Goal: Communication & Community: Share content

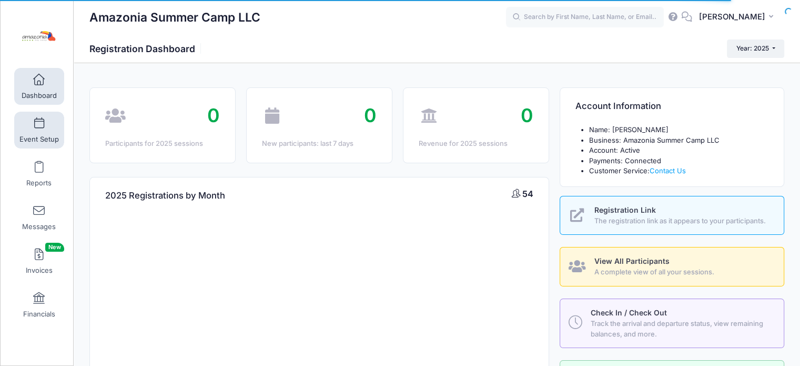
click at [31, 128] on link "Event Setup" at bounding box center [39, 129] width 50 height 37
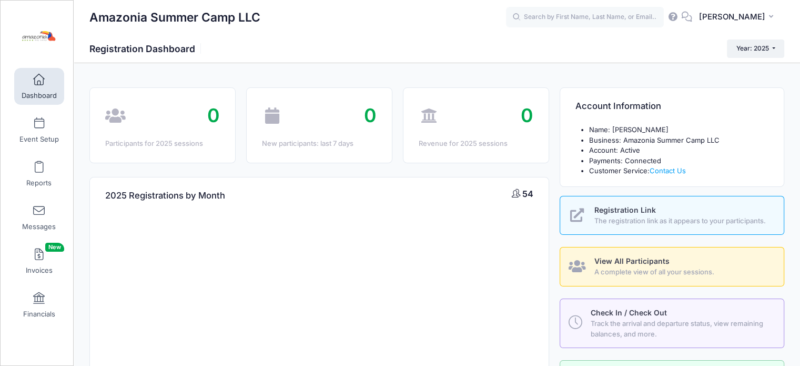
click at [27, 86] on link "Dashboard" at bounding box center [39, 86] width 50 height 37
click at [38, 129] on link "Event Setup" at bounding box center [39, 129] width 50 height 37
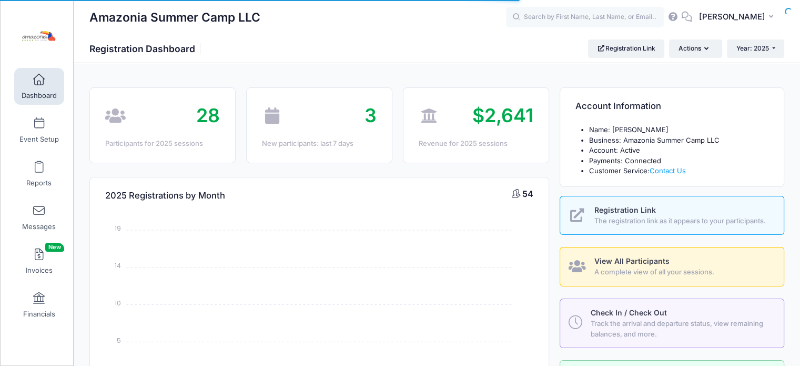
select select
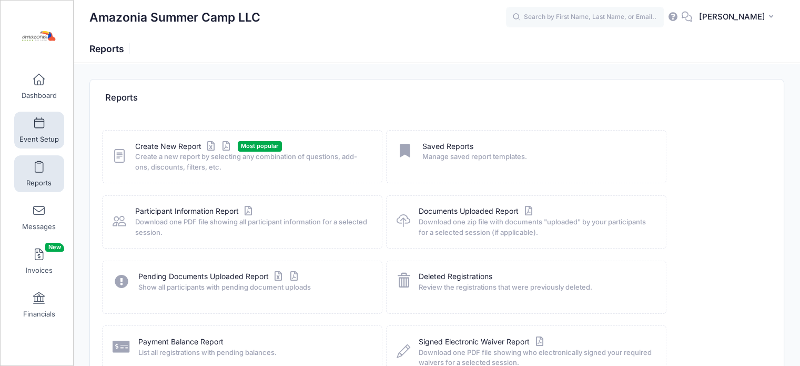
click at [41, 129] on link "Event Setup" at bounding box center [39, 129] width 50 height 37
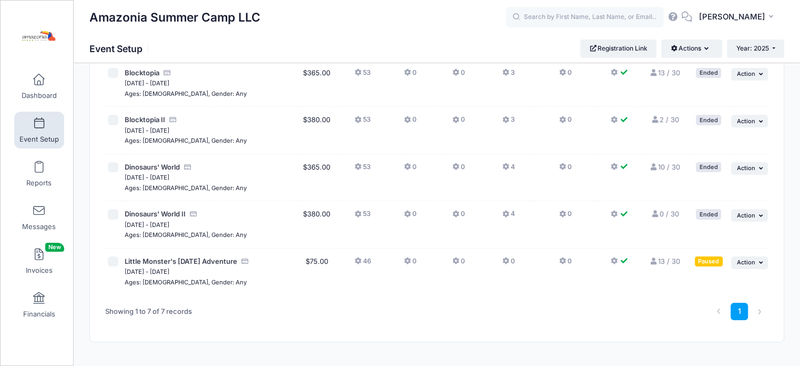
scroll to position [197, 0]
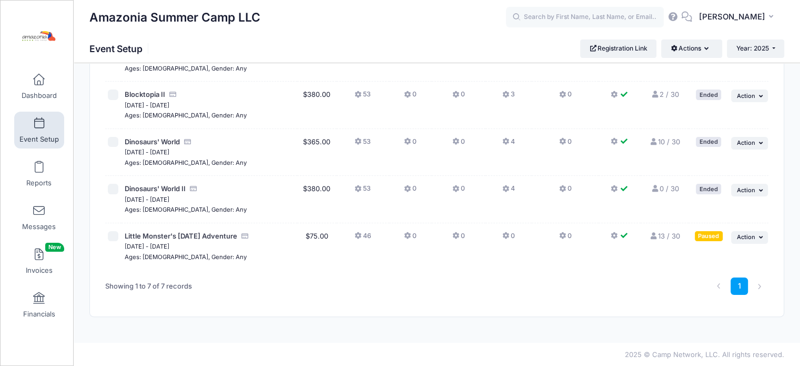
click at [661, 235] on link "13 / 30 Full" at bounding box center [665, 235] width 31 height 8
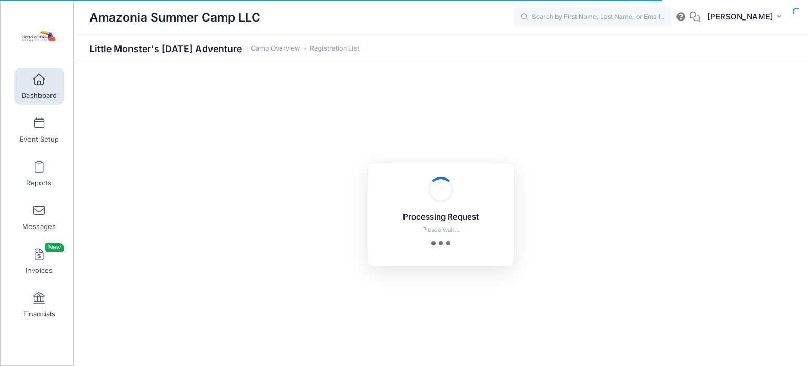
select select "10"
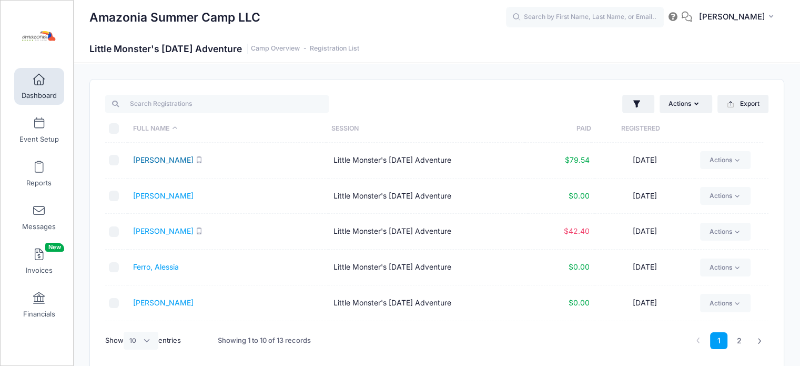
click at [162, 162] on link "Coughlin, Genevieve" at bounding box center [163, 159] width 60 height 9
click at [146, 199] on link "Doblas, Ian" at bounding box center [163, 195] width 60 height 9
click at [163, 231] on link "Dunson, Casalena" at bounding box center [163, 230] width 60 height 9
click at [140, 262] on link "Ferro, Alessia" at bounding box center [156, 266] width 46 height 9
click at [160, 300] on link "Ferro, Maximiliano" at bounding box center [163, 302] width 60 height 9
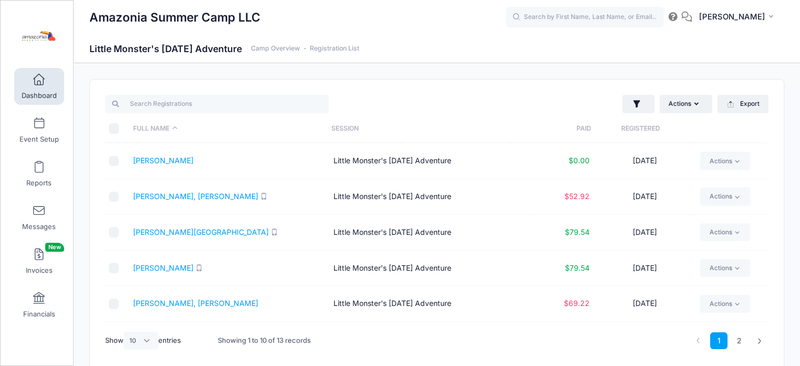
scroll to position [143, 0]
click at [166, 193] on link "Ghorbani Gazar, Ryan" at bounding box center [195, 194] width 125 height 9
click at [161, 228] on link "Lodato, Landon" at bounding box center [201, 230] width 136 height 9
click at [159, 267] on link "Lodato, Liana" at bounding box center [163, 266] width 60 height 9
click at [146, 299] on link "Mirhadi, Levin" at bounding box center [195, 301] width 125 height 9
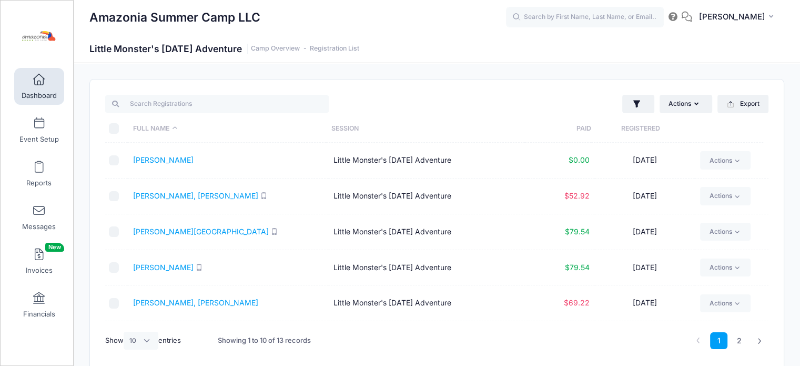
scroll to position [174, 0]
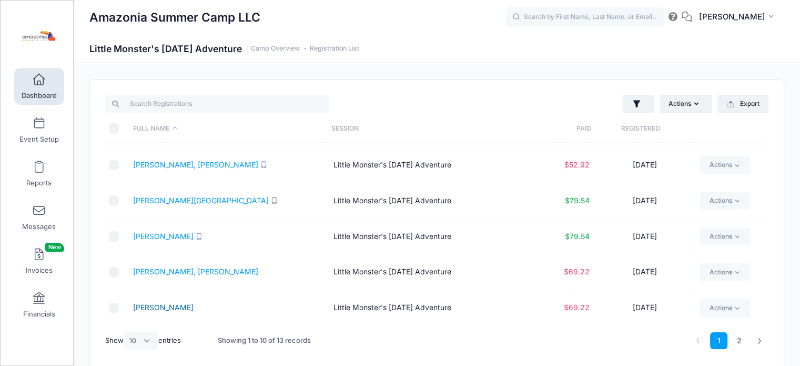
click at [169, 305] on link "Mirhadi, Lovella" at bounding box center [163, 306] width 60 height 9
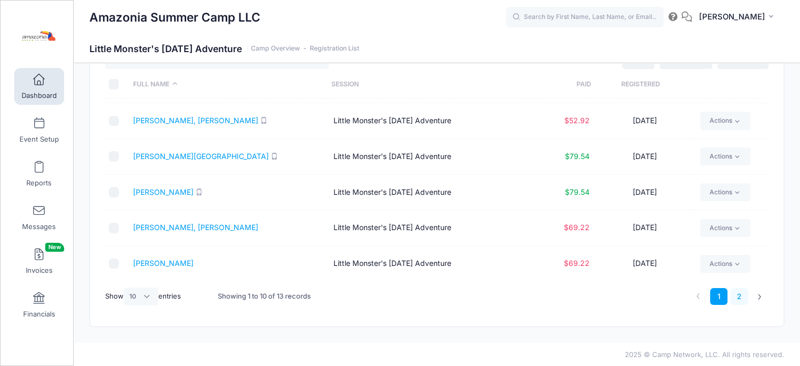
click at [738, 295] on link "2" at bounding box center [739, 296] width 17 height 17
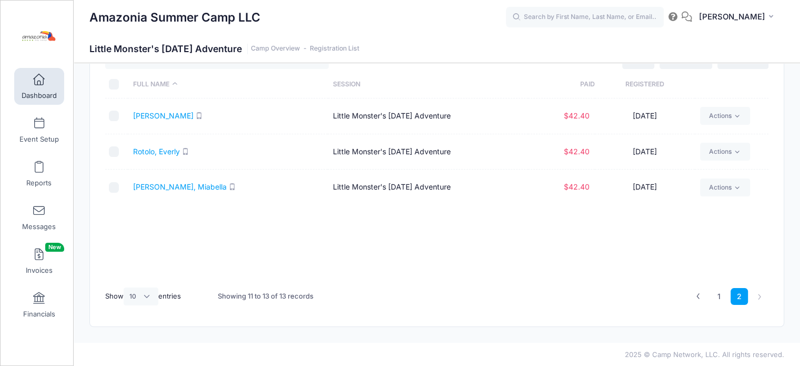
scroll to position [0, 0]
click at [157, 114] on link "Myer, Roan" at bounding box center [163, 115] width 60 height 9
click at [160, 149] on link "Rotolo, Everly" at bounding box center [156, 151] width 47 height 9
click at [180, 184] on link "Rotolo, Miabella" at bounding box center [180, 186] width 94 height 9
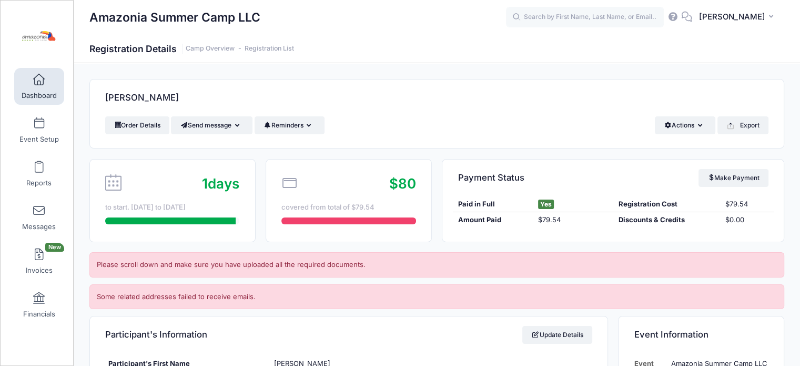
drag, startPoint x: 804, startPoint y: 41, endPoint x: 802, endPoint y: 8, distance: 32.7
click at [799, 8] on html "Processing Request Please wait... Processing Request Please wait... Processing …" at bounding box center [400, 183] width 800 height 366
click at [737, 125] on button "Export" at bounding box center [742, 125] width 51 height 18
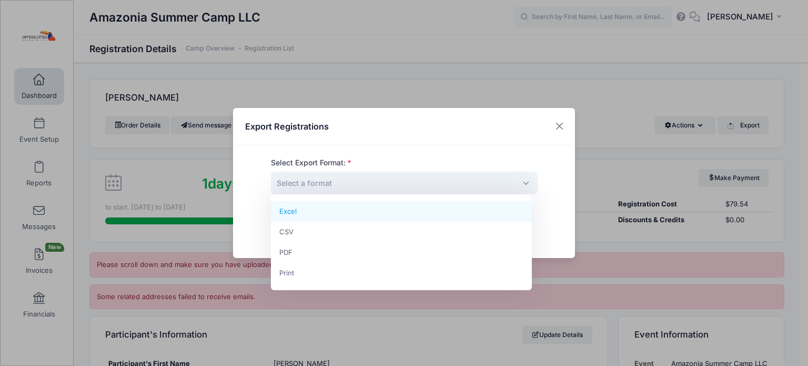
click at [374, 187] on span "Select a format" at bounding box center [404, 182] width 267 height 23
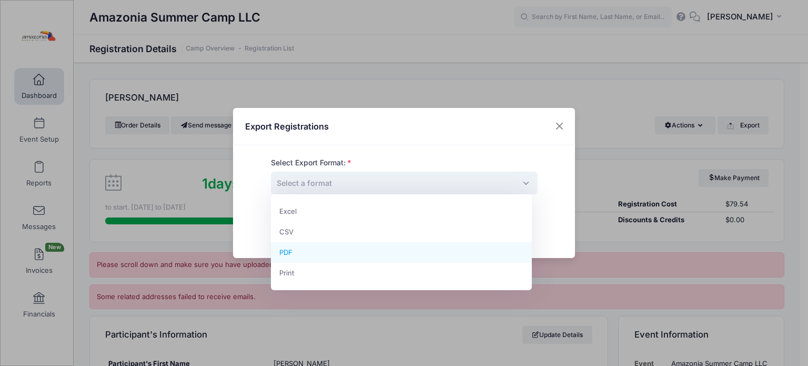
select select "pdf"
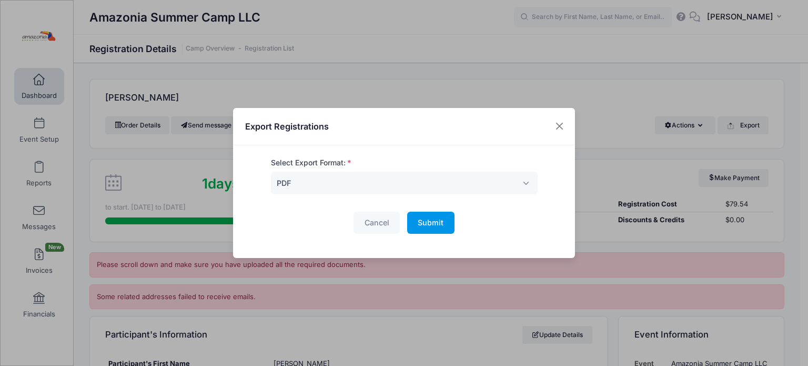
click at [424, 221] on span "Submit" at bounding box center [431, 222] width 26 height 9
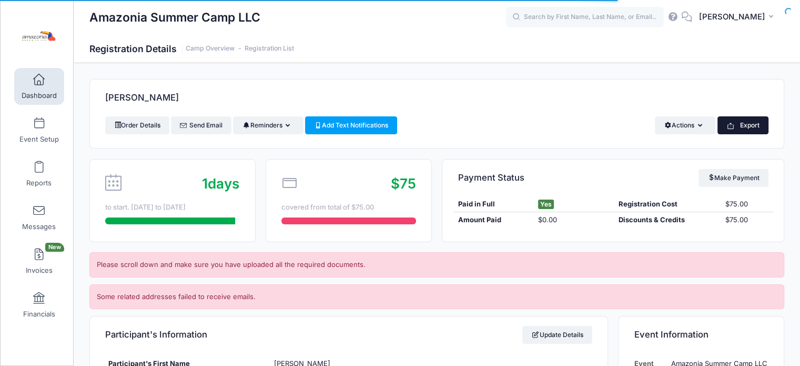
click at [741, 122] on button "Export" at bounding box center [742, 125] width 51 height 18
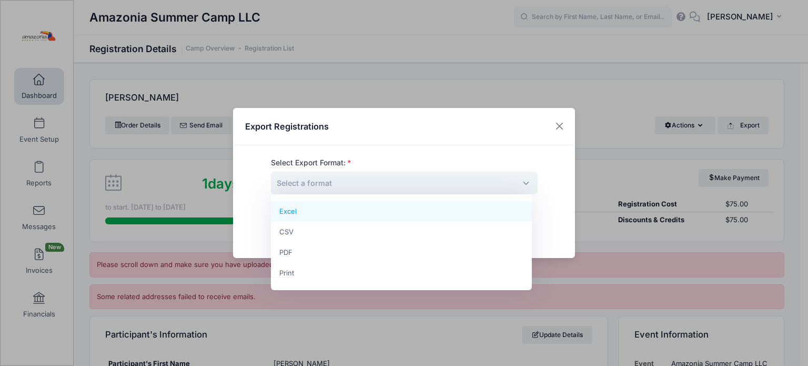
click at [390, 181] on span "Select a format" at bounding box center [404, 182] width 267 height 23
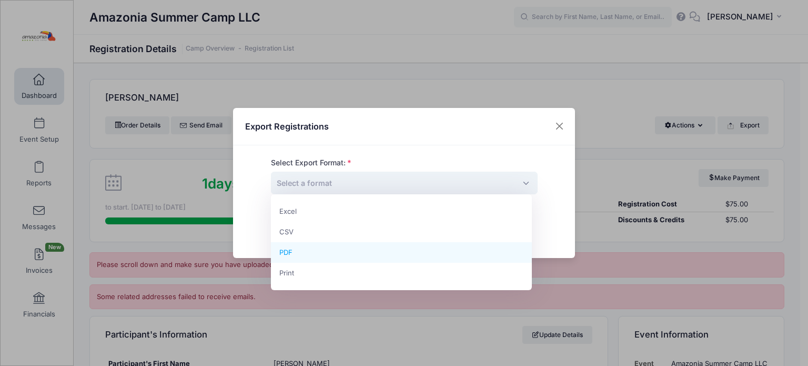
select select "pdf"
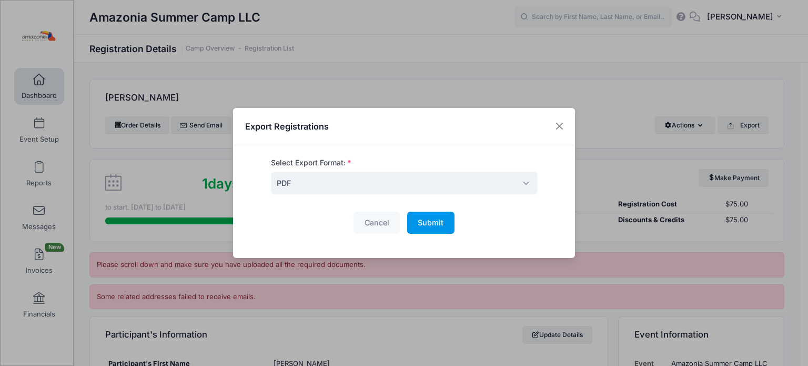
click at [421, 220] on span "Submit" at bounding box center [431, 222] width 26 height 9
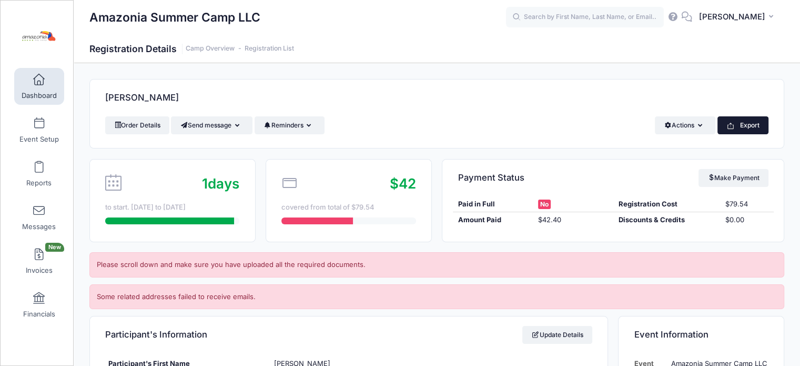
drag, startPoint x: 0, startPoint y: 0, endPoint x: 756, endPoint y: 124, distance: 765.8
click at [756, 124] on button "Export" at bounding box center [742, 125] width 51 height 18
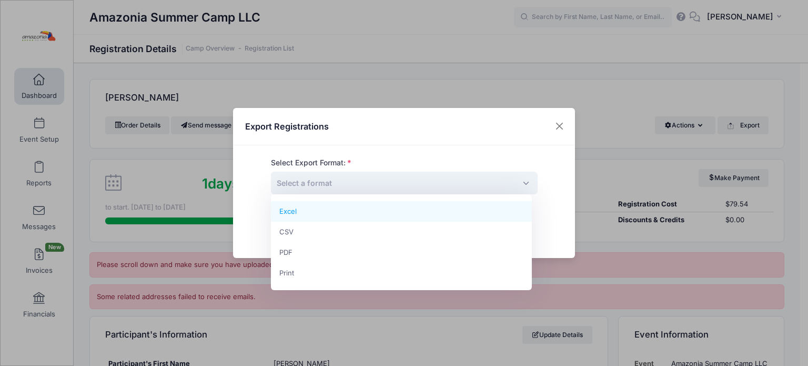
click at [421, 189] on span "Select a format" at bounding box center [404, 182] width 267 height 23
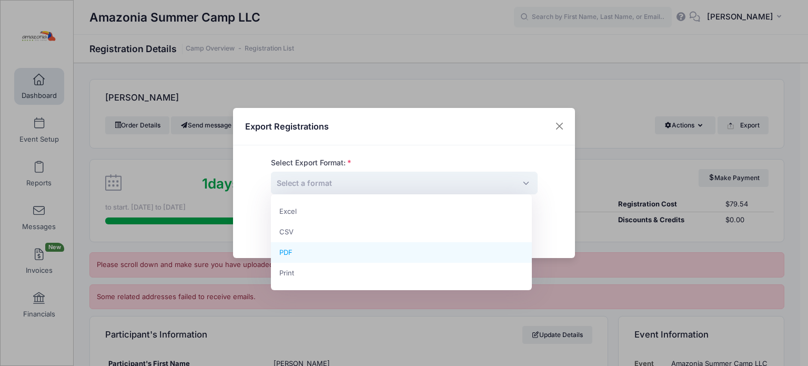
select select "pdf"
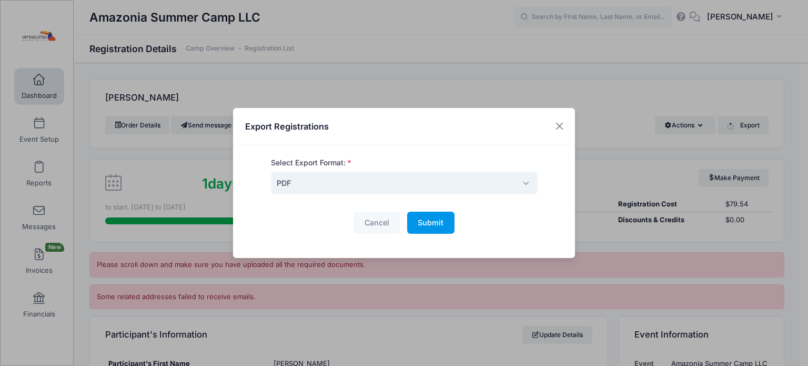
click at [429, 215] on button "Submit Please wait..." at bounding box center [430, 222] width 47 height 23
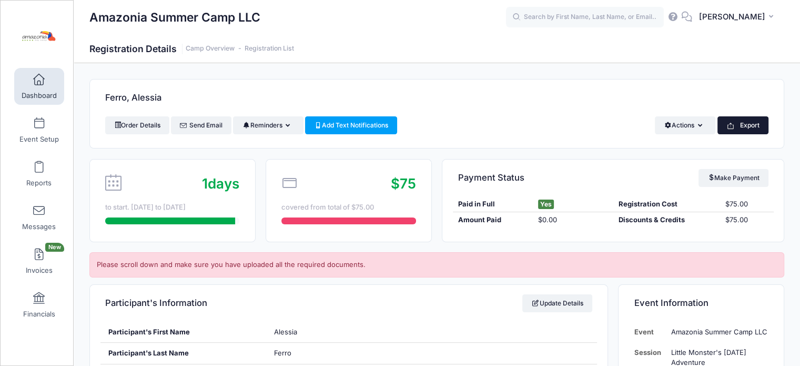
click at [743, 121] on button "Export" at bounding box center [742, 125] width 51 height 18
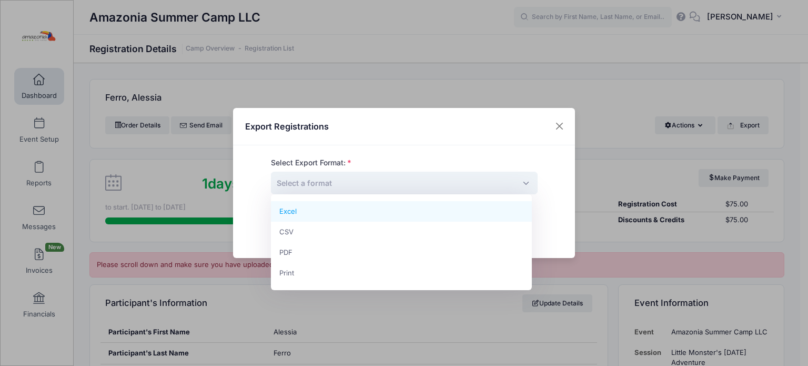
click at [452, 183] on span "Select a format" at bounding box center [404, 182] width 267 height 23
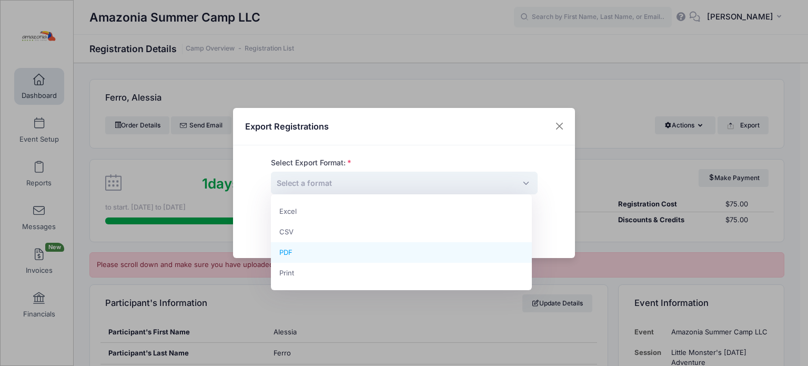
select select "pdf"
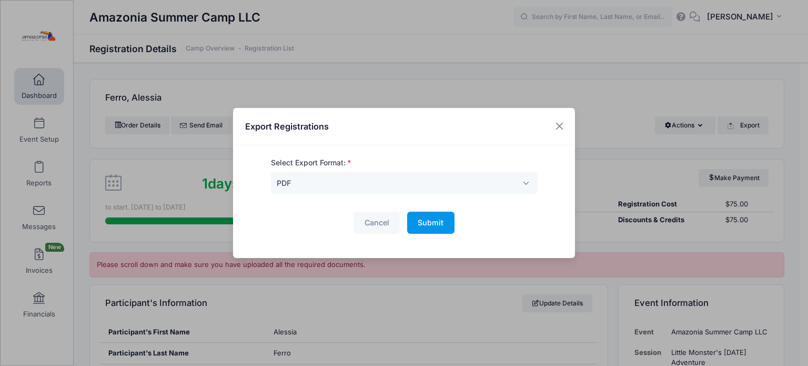
click at [432, 216] on button "Submit Please wait..." at bounding box center [430, 222] width 47 height 23
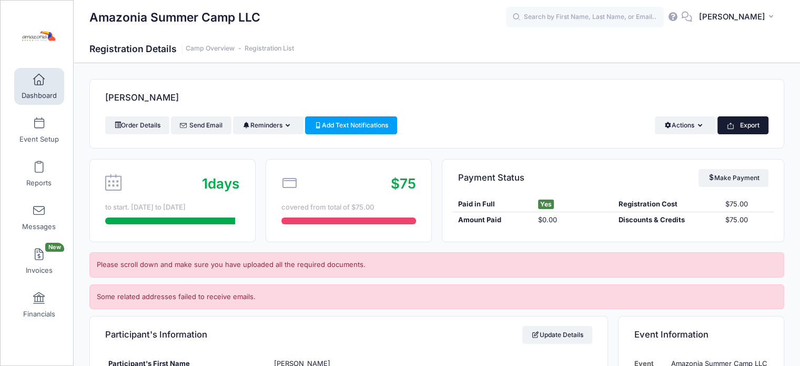
click at [737, 124] on button "Export" at bounding box center [742, 125] width 51 height 18
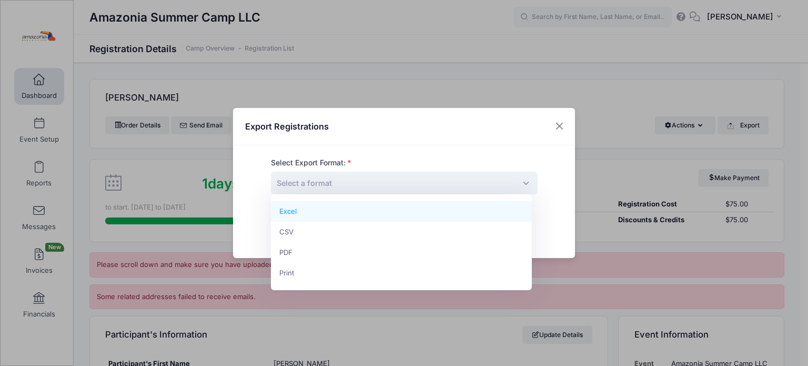
click at [514, 180] on span "Select a format" at bounding box center [404, 182] width 267 height 23
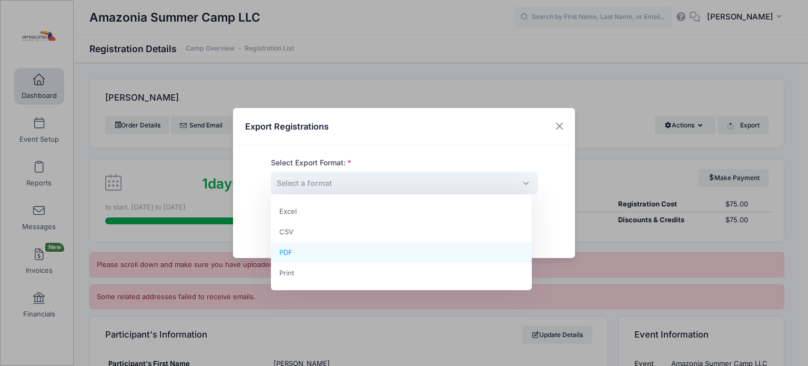
select select "pdf"
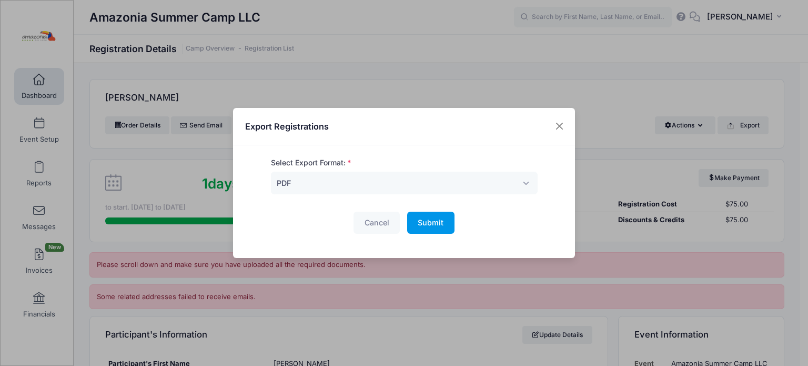
click at [420, 218] on span "Submit" at bounding box center [431, 222] width 26 height 9
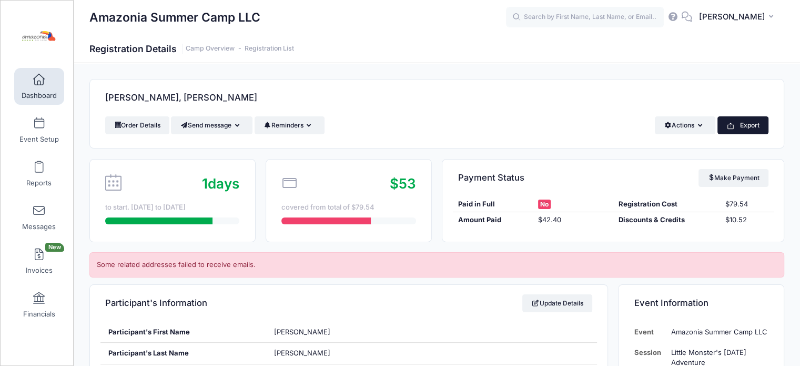
click at [749, 130] on button "Export" at bounding box center [742, 125] width 51 height 18
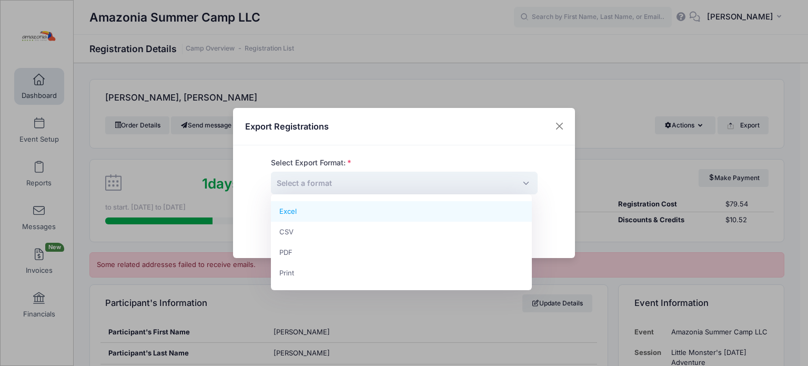
click at [443, 187] on span "Select a format" at bounding box center [404, 182] width 267 height 23
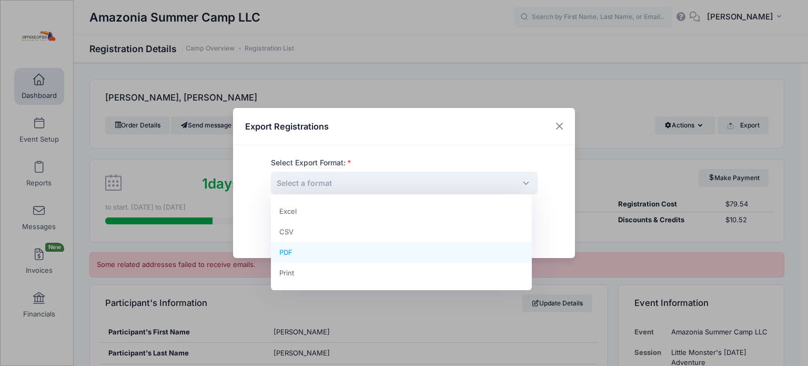
select select "pdf"
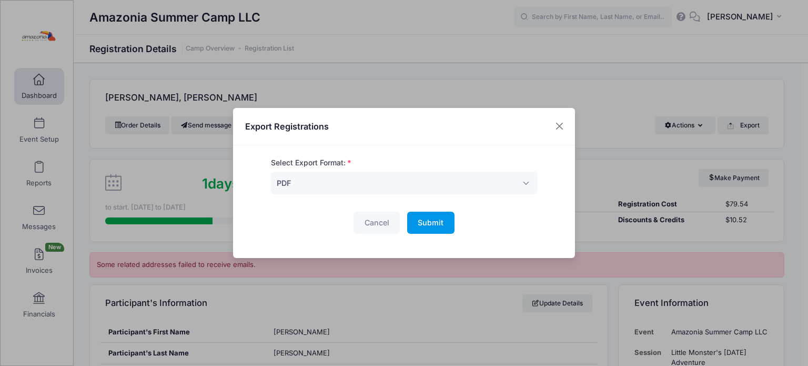
click at [425, 218] on span "Submit" at bounding box center [431, 222] width 26 height 9
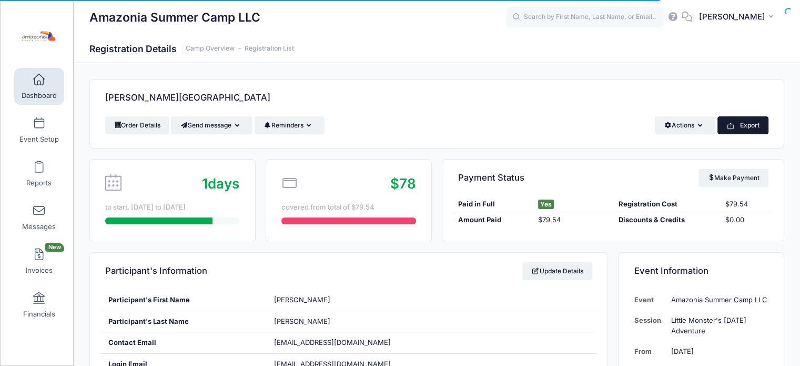
click at [741, 127] on button "Export" at bounding box center [742, 125] width 51 height 18
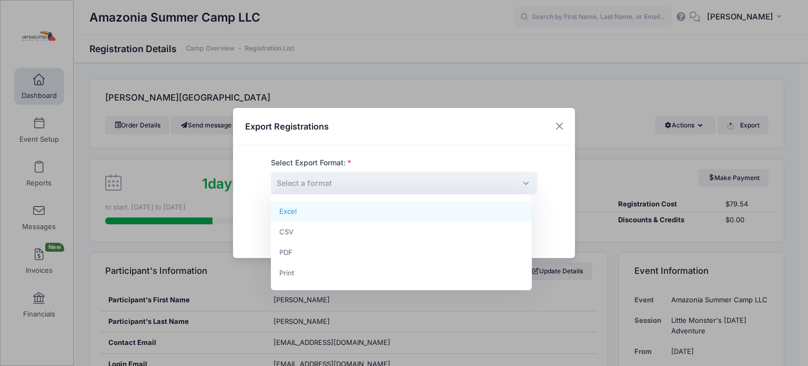
click at [431, 187] on span "Select a format" at bounding box center [404, 182] width 267 height 23
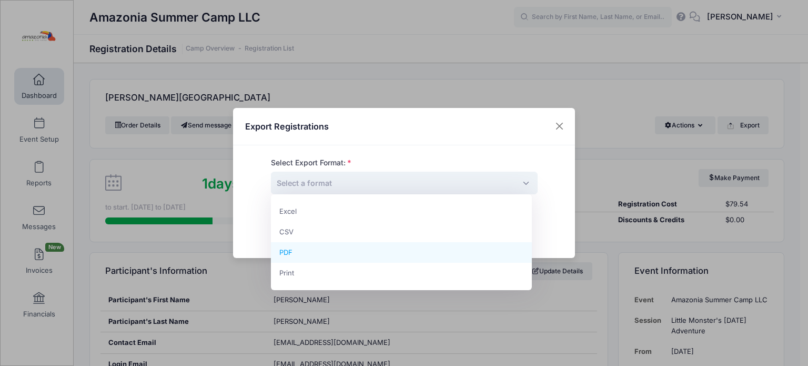
select select "pdf"
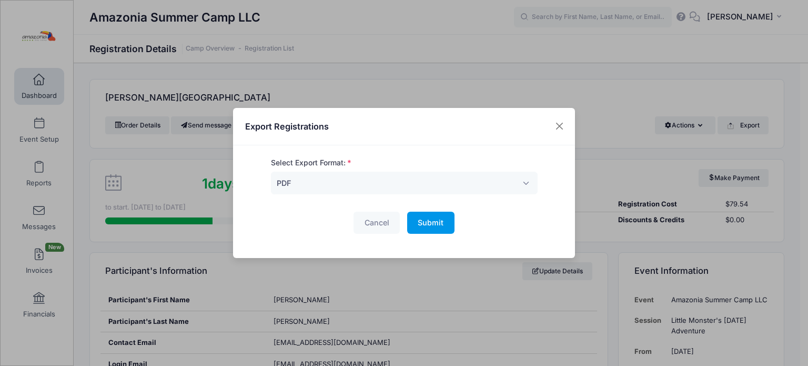
click at [428, 222] on span "Submit" at bounding box center [431, 222] width 26 height 9
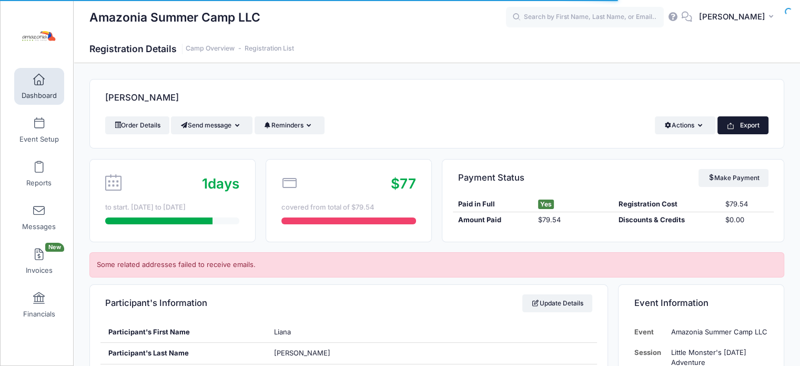
click at [739, 125] on button "Export" at bounding box center [742, 125] width 51 height 18
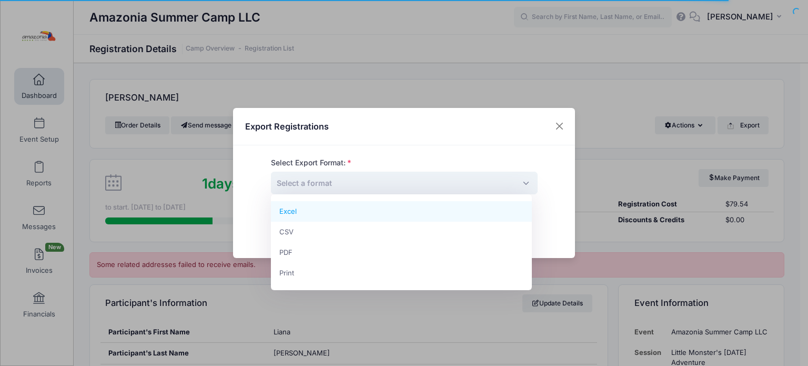
click at [424, 180] on span "Select a format" at bounding box center [404, 182] width 267 height 23
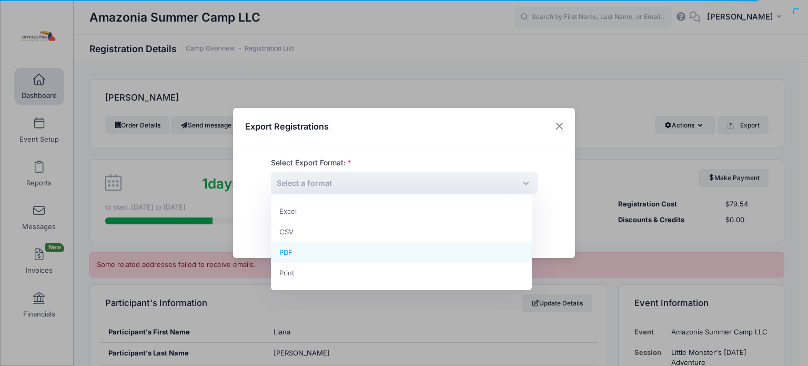
select select "pdf"
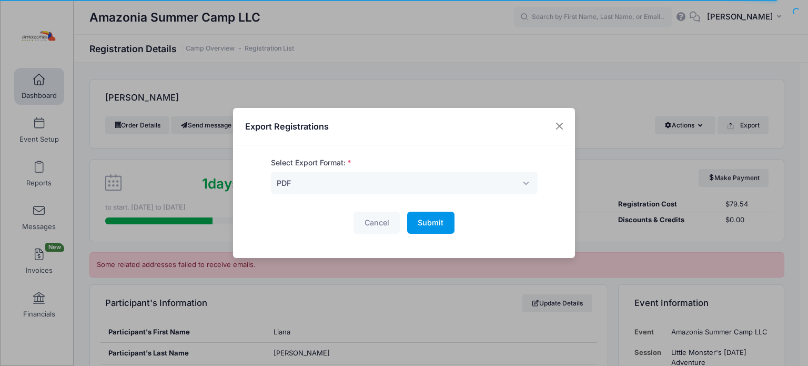
click at [437, 222] on span "Submit" at bounding box center [431, 222] width 26 height 9
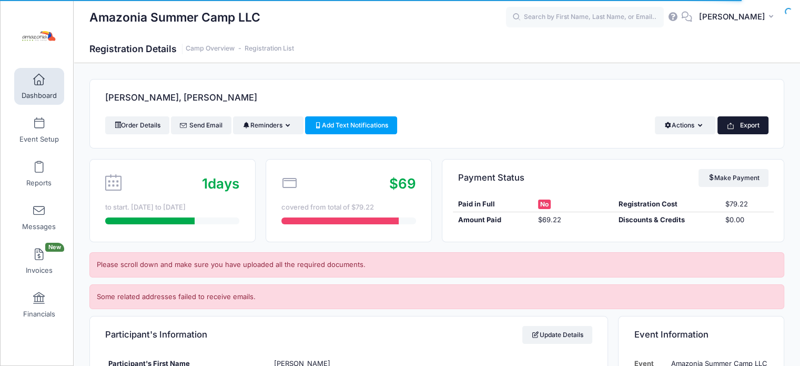
click at [753, 126] on button "Export" at bounding box center [742, 125] width 51 height 18
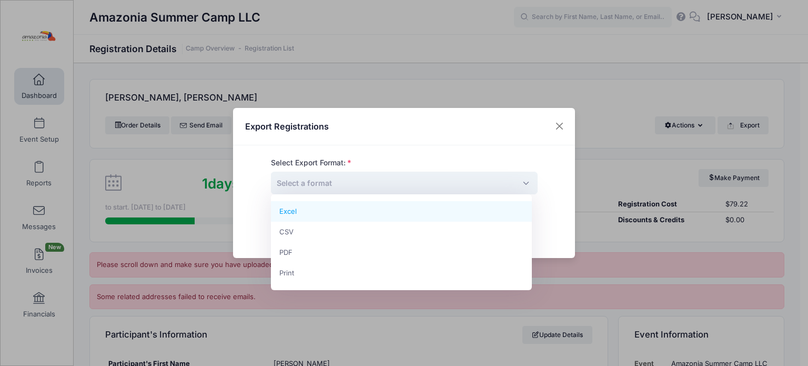
click at [432, 184] on span "Select a format" at bounding box center [404, 182] width 267 height 23
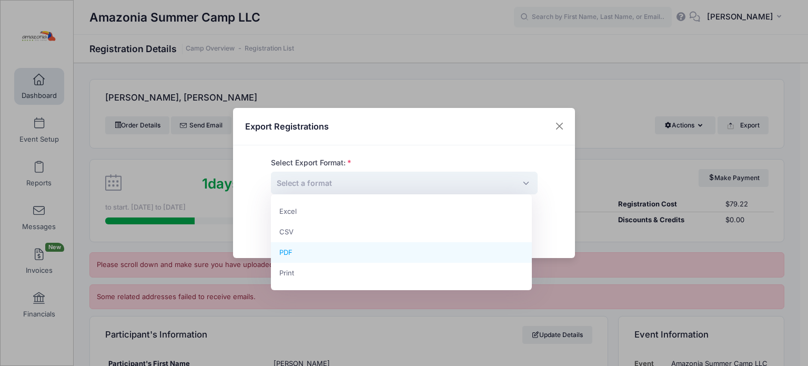
select select "pdf"
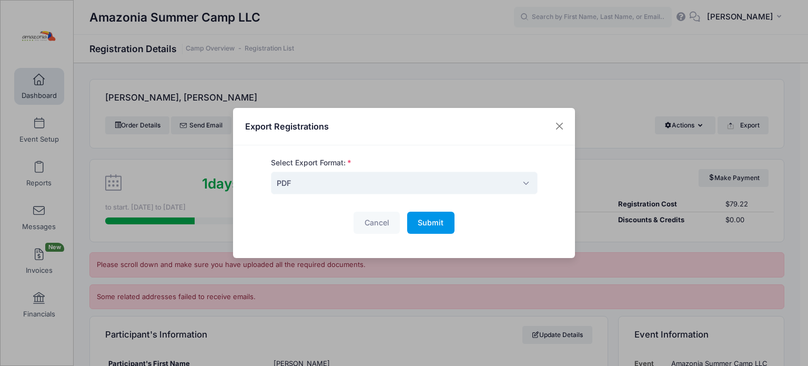
click at [433, 218] on span "Submit" at bounding box center [431, 222] width 26 height 9
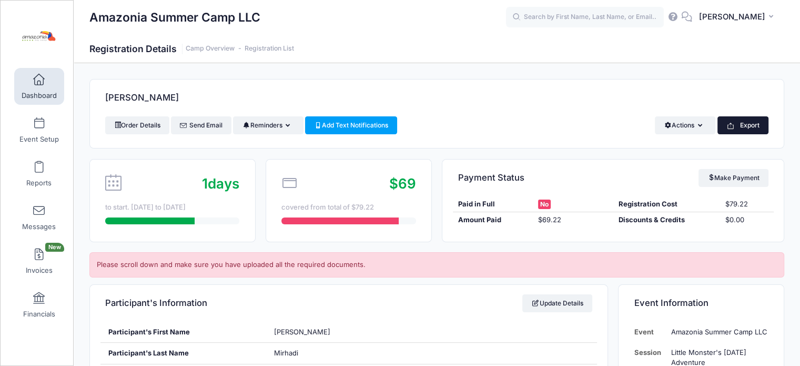
click at [743, 125] on button "Export" at bounding box center [742, 125] width 51 height 18
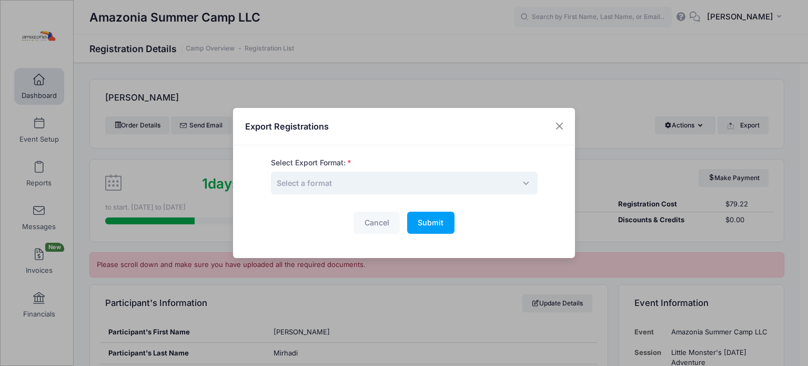
click at [438, 181] on span "Select a format" at bounding box center [404, 182] width 267 height 23
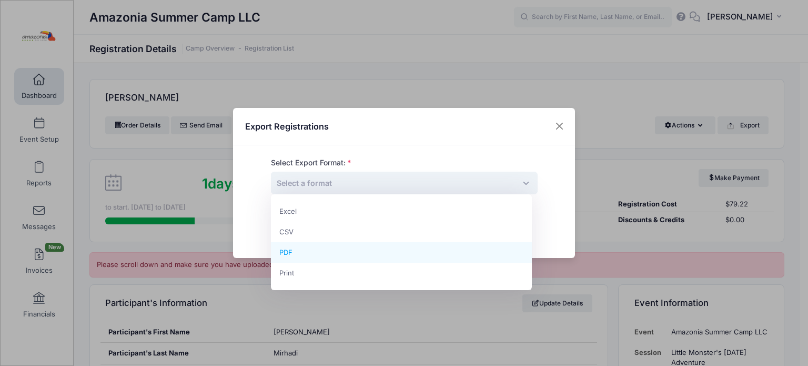
select select "pdf"
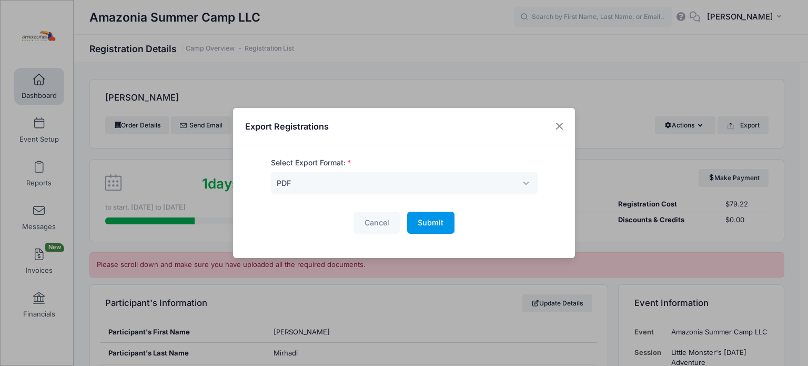
click at [418, 225] on span "Submit" at bounding box center [431, 222] width 26 height 9
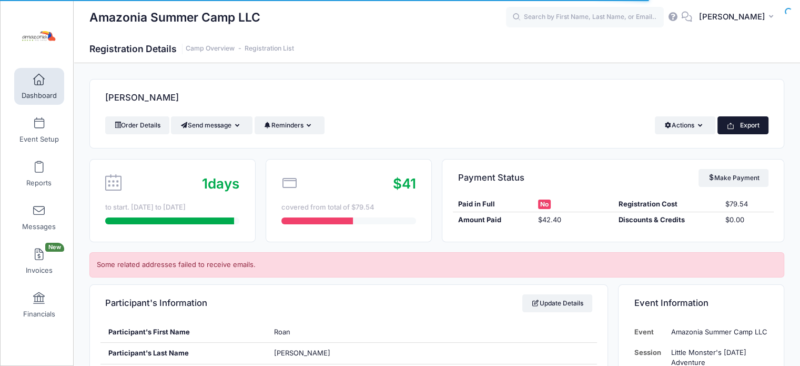
click at [746, 124] on button "Export" at bounding box center [742, 125] width 51 height 18
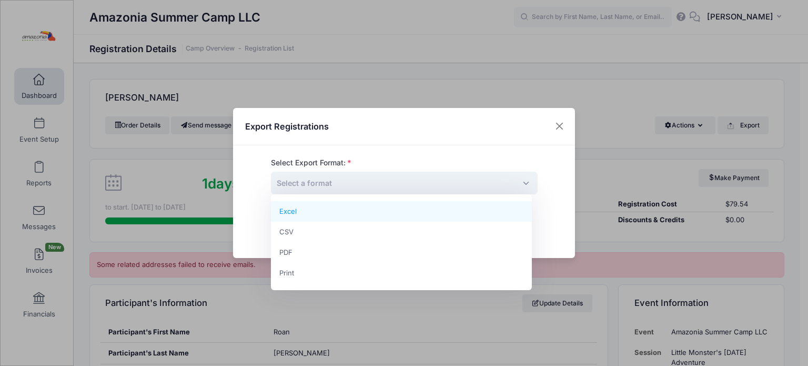
click at [490, 180] on span "Select a format" at bounding box center [404, 182] width 267 height 23
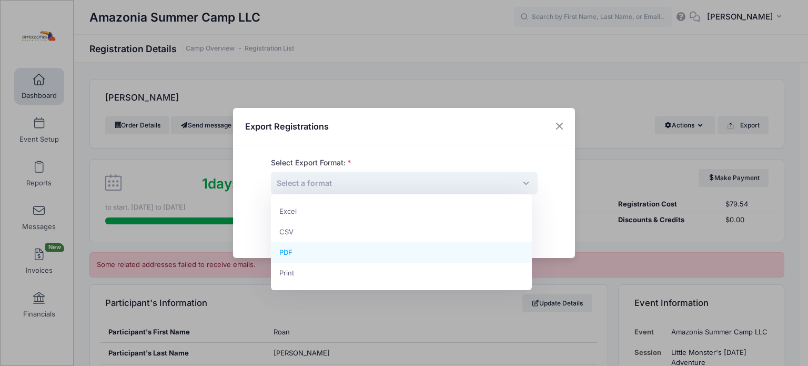
select select "pdf"
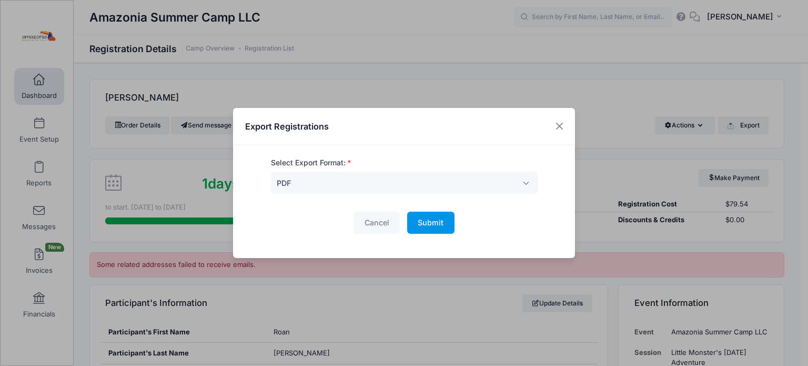
click at [427, 222] on span "Submit" at bounding box center [431, 222] width 26 height 9
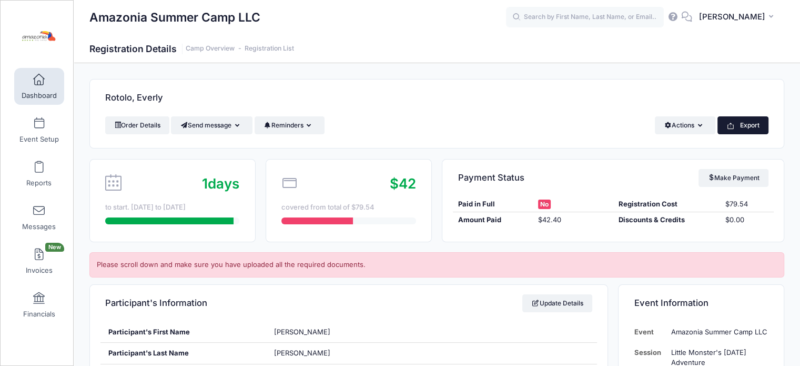
click at [744, 118] on div "Rotolo, Everly Order Details Send message Send Email Send SMS Reminders Send Pa…" at bounding box center [436, 113] width 695 height 69
click at [744, 118] on button "Export" at bounding box center [742, 125] width 51 height 18
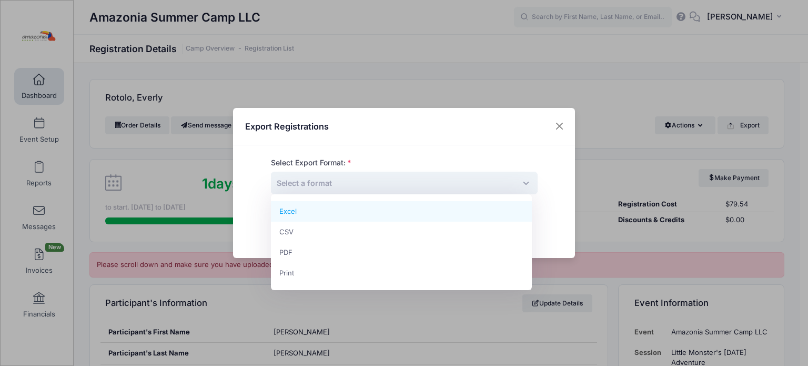
click at [401, 181] on span "Select a format" at bounding box center [404, 182] width 267 height 23
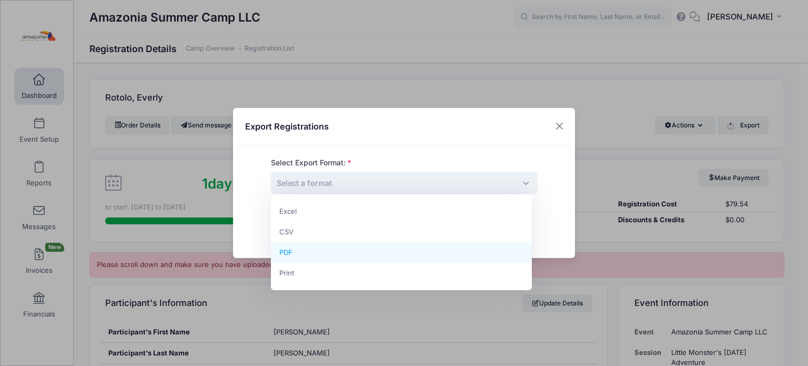
select select "pdf"
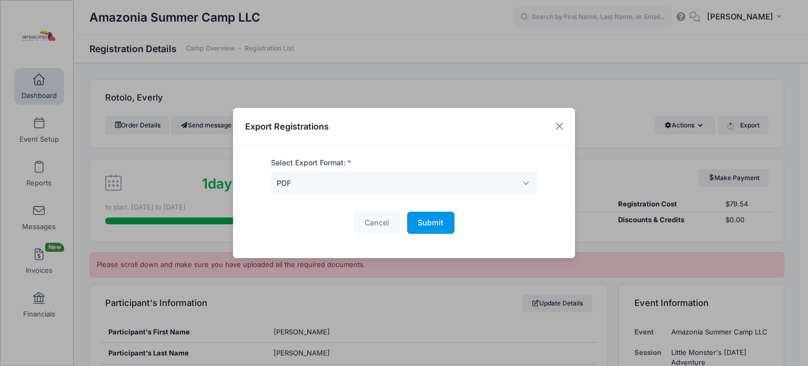
click at [423, 222] on span "Submit" at bounding box center [431, 222] width 26 height 9
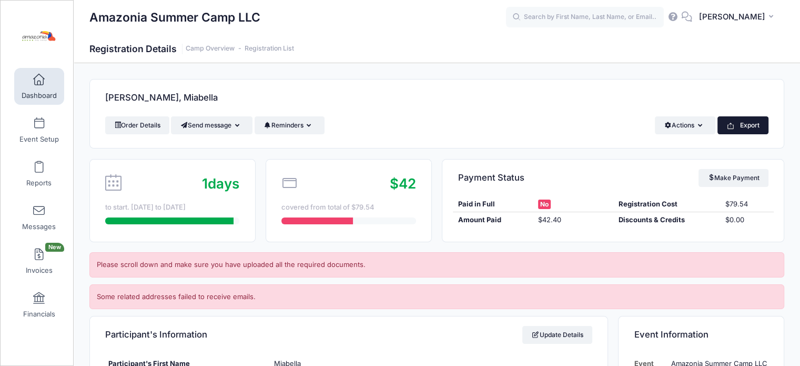
click at [748, 126] on button "Export" at bounding box center [742, 125] width 51 height 18
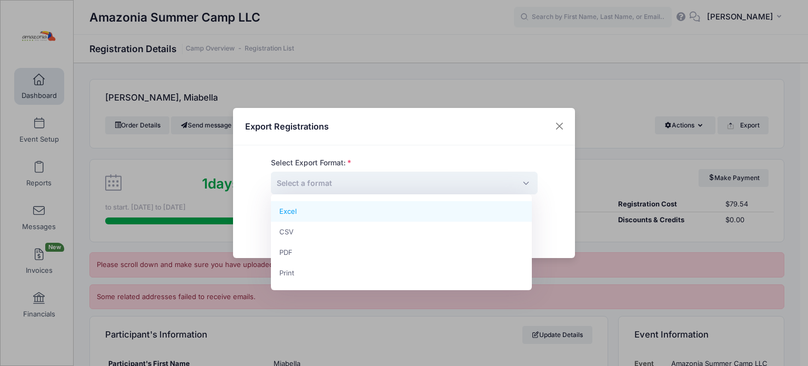
click at [463, 182] on span "Select a format" at bounding box center [404, 182] width 267 height 23
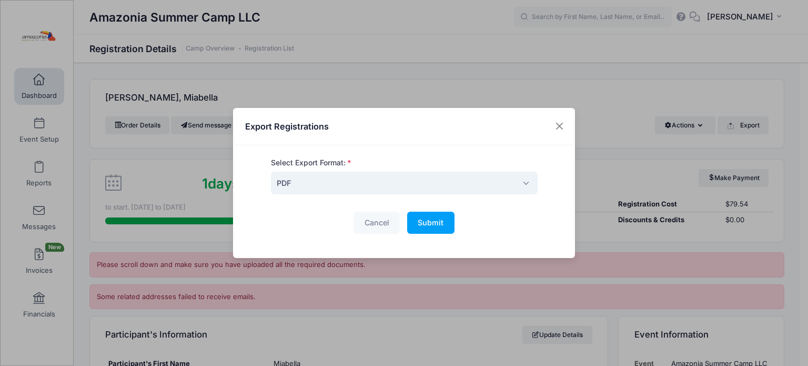
select select "pdf"
click at [432, 216] on button "Submit Please wait..." at bounding box center [430, 222] width 47 height 23
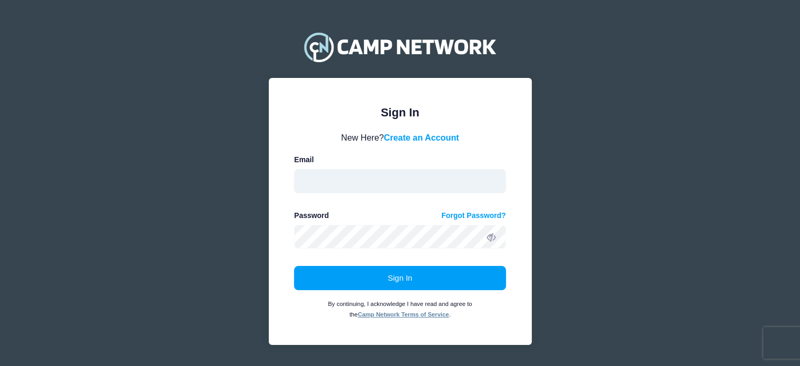
click at [371, 183] on input "email" at bounding box center [400, 181] width 212 height 24
type input "[EMAIL_ADDRESS][DOMAIN_NAME]"
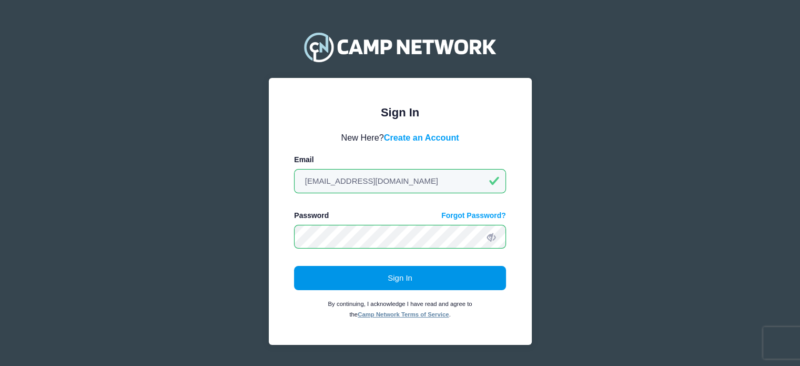
click at [384, 279] on button "Sign In" at bounding box center [400, 278] width 212 height 24
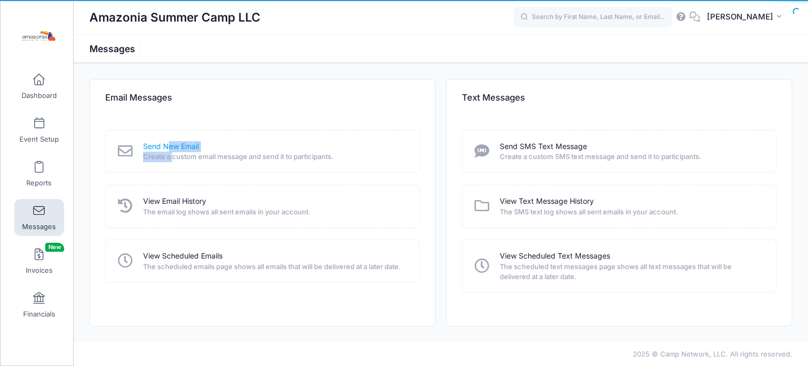
drag, startPoint x: 171, startPoint y: 155, endPoint x: 170, endPoint y: 146, distance: 9.0
click at [170, 146] on div "Send New Email Create a custom email message and send it to participants." at bounding box center [274, 151] width 262 height 21
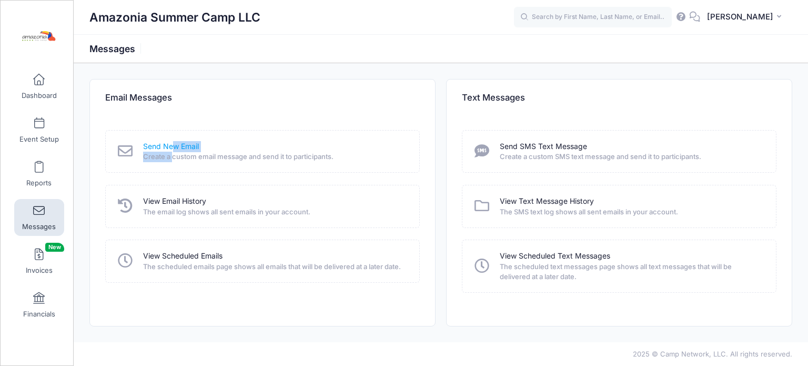
click at [170, 146] on link "Send New Email" at bounding box center [171, 146] width 56 height 11
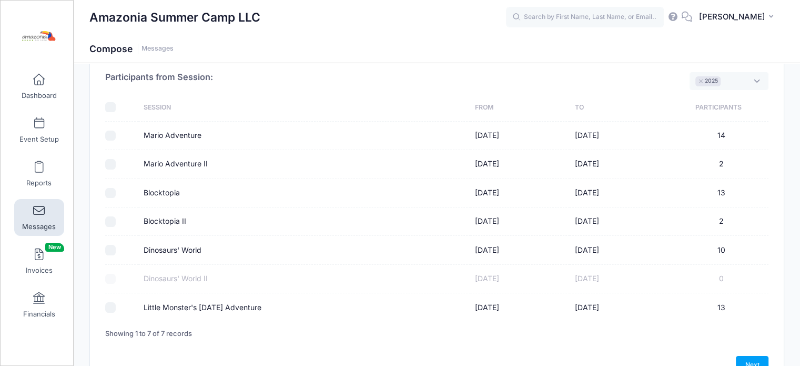
scroll to position [56, 0]
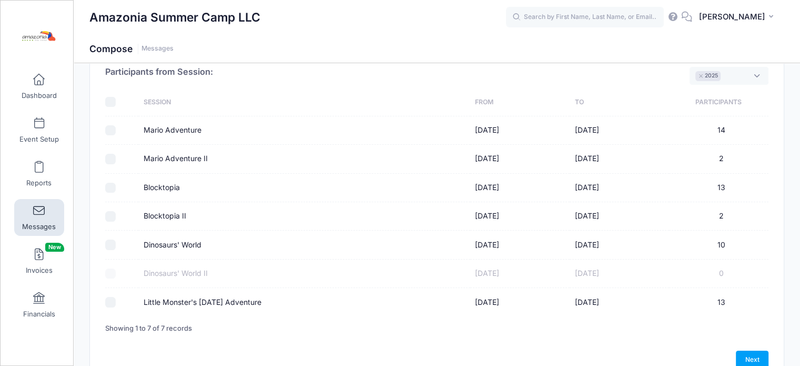
click at [145, 303] on label "Little Monster's Halloween Adventure" at bounding box center [203, 302] width 118 height 11
click at [116, 303] on input "Little Monster's Halloween Adventure" at bounding box center [110, 302] width 11 height 11
checkbox input "true"
click at [750, 353] on link "Next" at bounding box center [752, 359] width 33 height 18
select select "50"
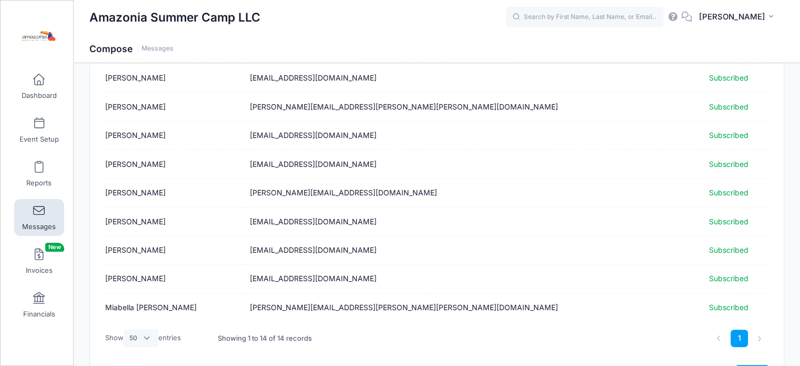
scroll to position [306, 0]
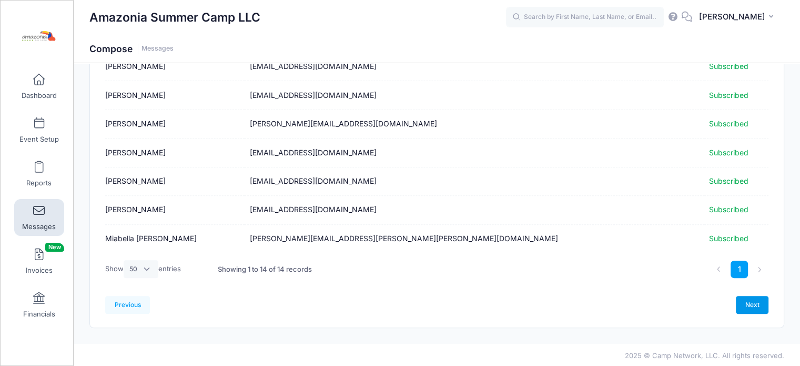
click at [749, 301] on link "Next" at bounding box center [752, 305] width 33 height 18
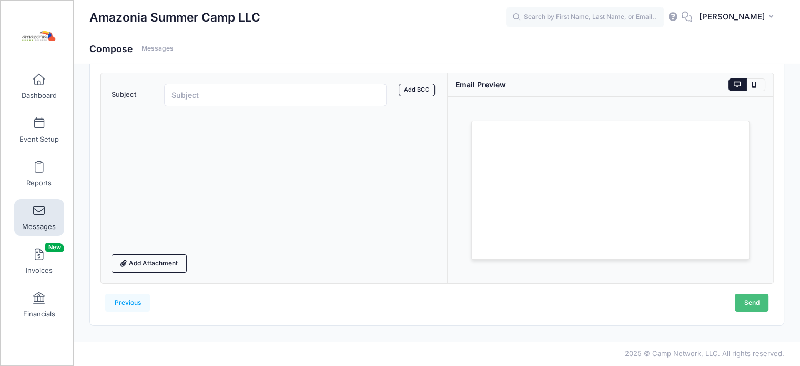
scroll to position [0, 0]
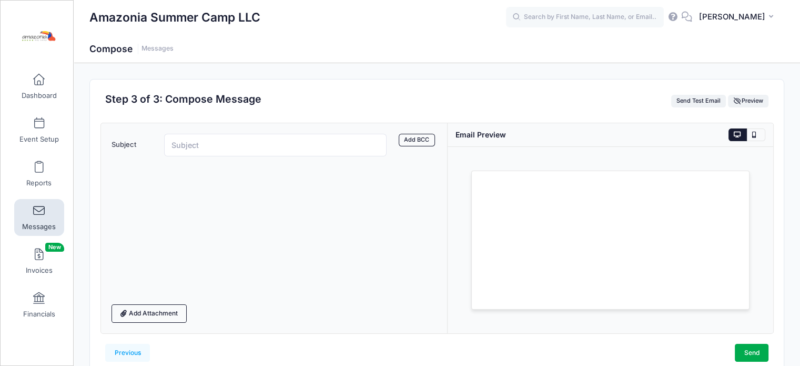
click at [175, 204] on div at bounding box center [274, 230] width 326 height 134
click at [149, 229] on div at bounding box center [274, 230] width 326 height 134
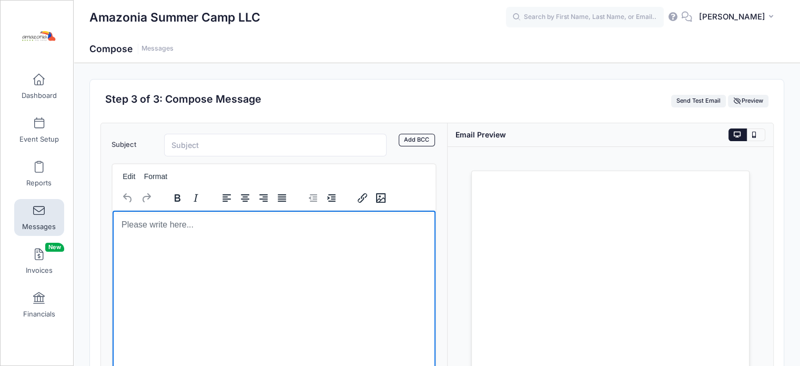
click at [127, 225] on body "Rich Text Area. Press ALT-0 for help." at bounding box center [273, 224] width 307 height 12
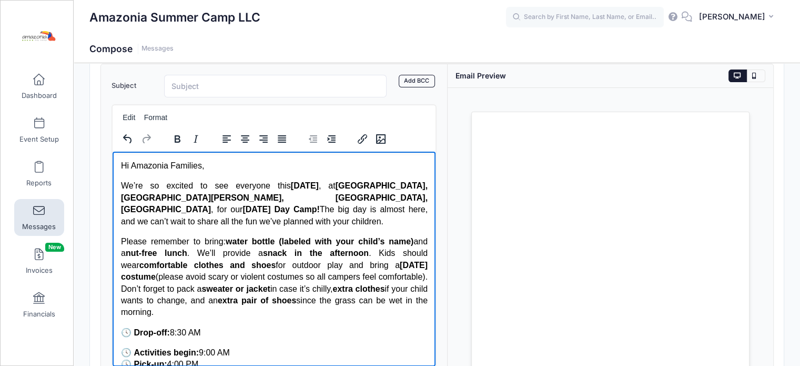
scroll to position [216, 0]
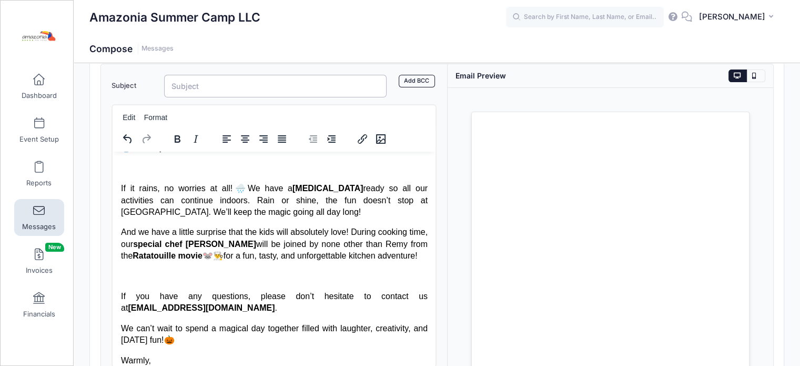
click at [316, 83] on input "Subject" at bounding box center [275, 86] width 223 height 23
click at [213, 84] on input "🎃 Rain or Shine — Get Ready for a Magical Halloween Day Camp!" at bounding box center [275, 86] width 223 height 23
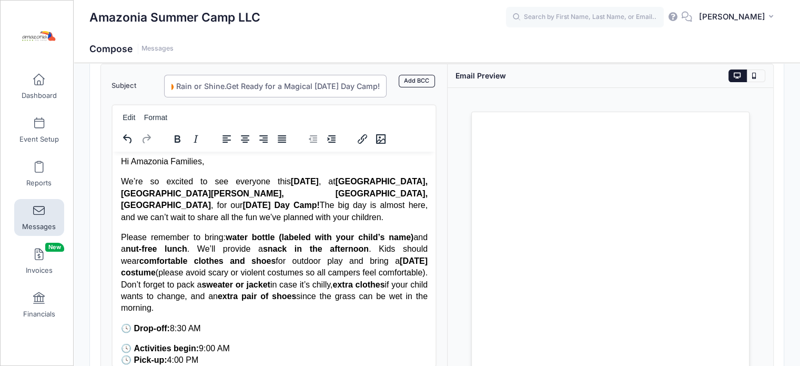
scroll to position [0, 0]
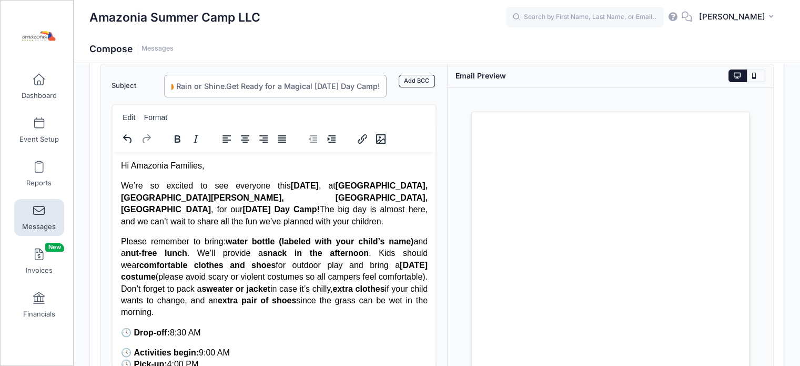
type input "🎃 Rain or Shine.Get Ready for a Magical Halloween Day Camp!"
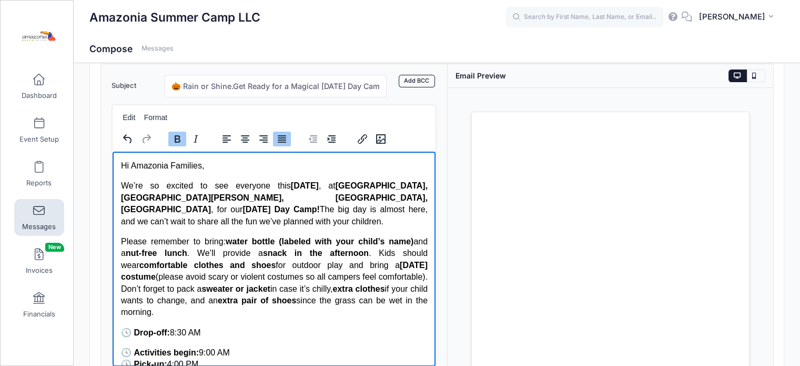
click at [404, 242] on p "Please remember to bring: water bottle (labeled with your child’s name) and a n…" at bounding box center [273, 276] width 307 height 83
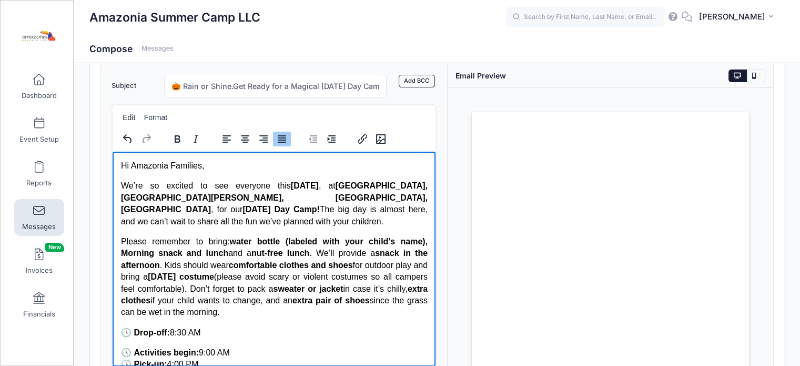
click at [251, 249] on strong "nut-free lunch" at bounding box center [280, 252] width 58 height 9
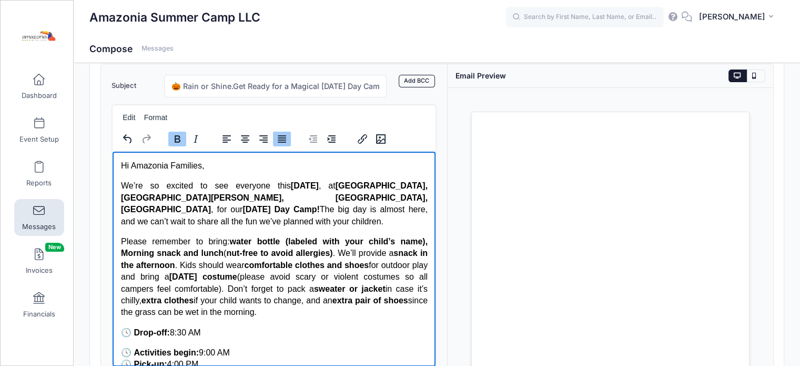
click at [167, 332] on strong "Drop-off:" at bounding box center [151, 331] width 36 height 9
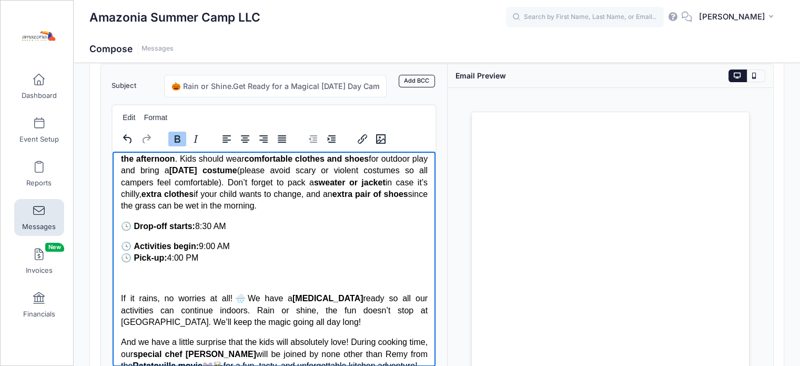
scroll to position [107, 0]
click at [138, 287] on body "Hi Amazonia Families, We’re so excited to see everyone this Monday, October 13 …" at bounding box center [273, 270] width 307 height 434
click at [120, 299] on p "If it rains, no worries at all! 🌧️ We have a Plan B ready so all our activities…" at bounding box center [273, 308] width 307 height 35
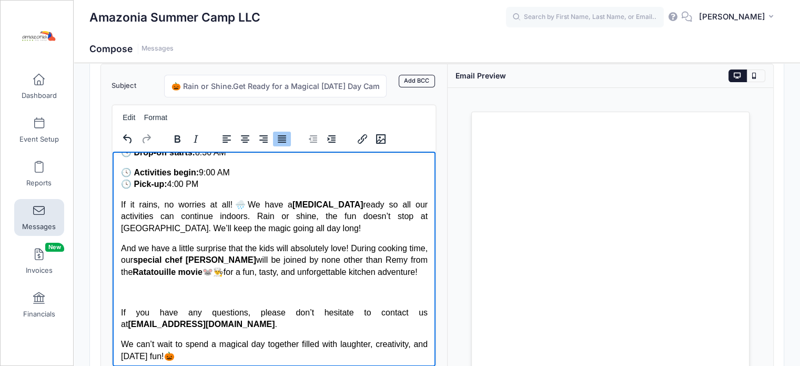
scroll to position [181, 0]
click at [122, 302] on body "Hi Amazonia Families, We’re so excited to see everyone this Monday, October 13 …" at bounding box center [273, 185] width 307 height 414
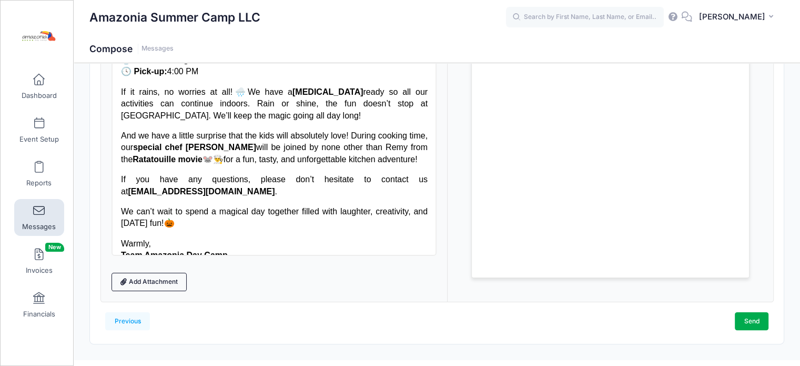
scroll to position [176, 0]
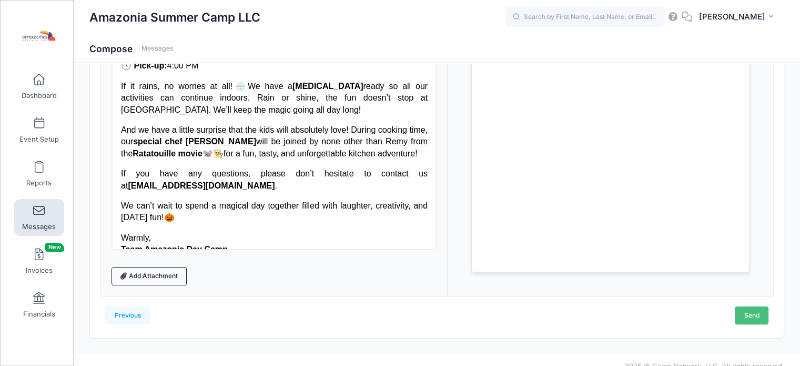
click at [747, 315] on link "Send" at bounding box center [752, 315] width 34 height 18
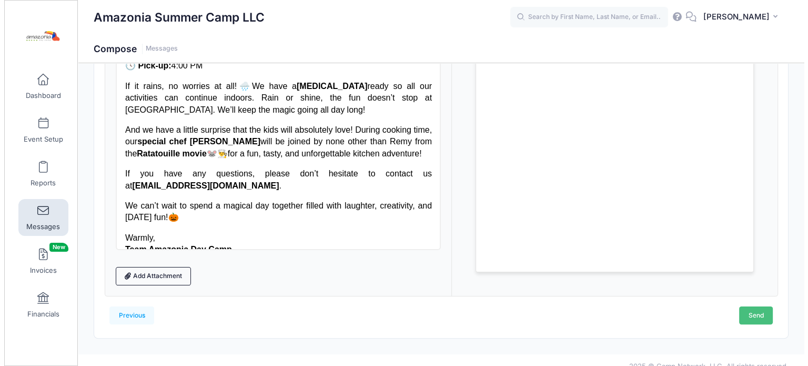
scroll to position [0, 0]
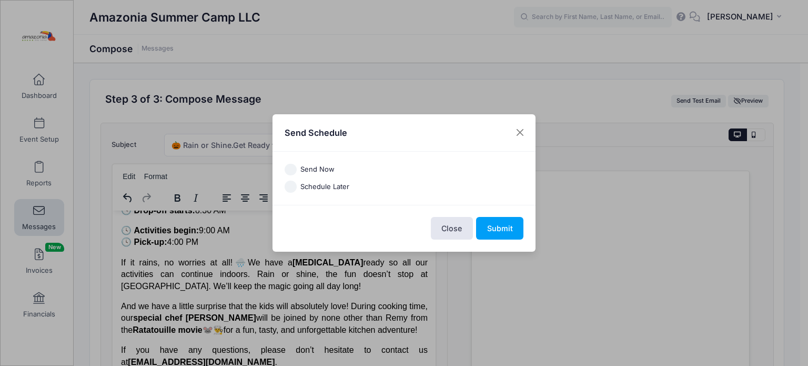
click at [293, 170] on input "Send Now" at bounding box center [291, 170] width 12 height 12
radio input "true"
click at [499, 230] on button "Submit" at bounding box center [499, 228] width 47 height 23
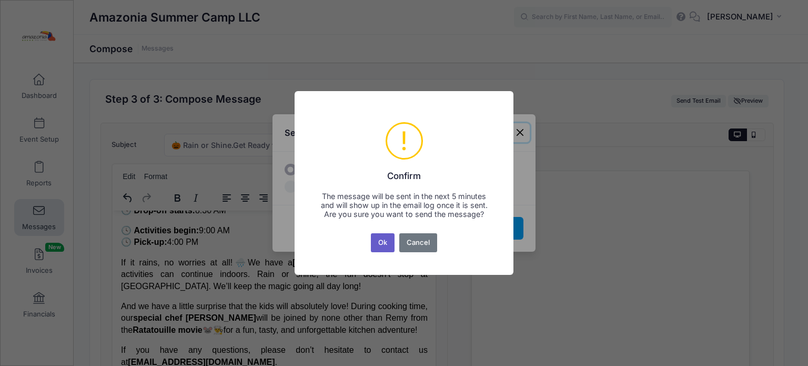
click at [377, 244] on button "Ok" at bounding box center [383, 242] width 24 height 19
